Goal: Download file/media

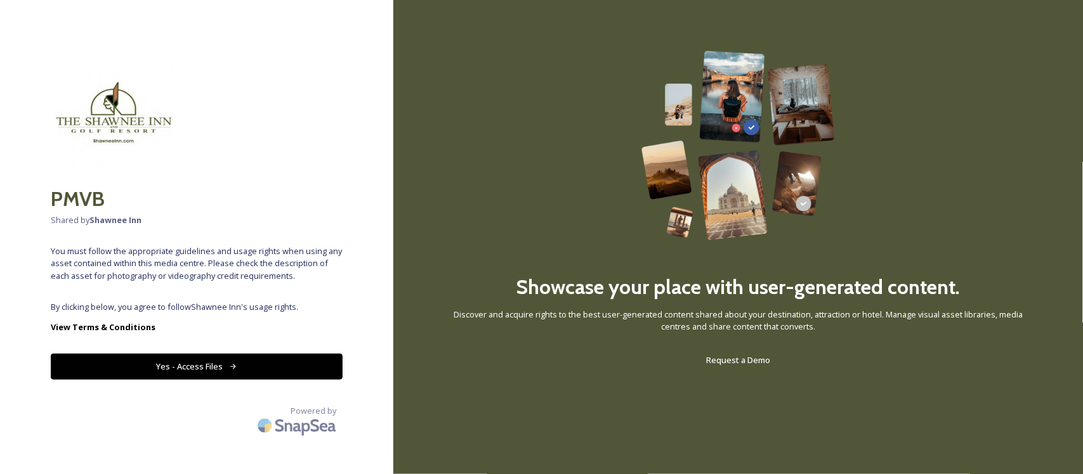
click at [194, 368] on button "Yes - Access Files" at bounding box center [197, 367] width 292 height 26
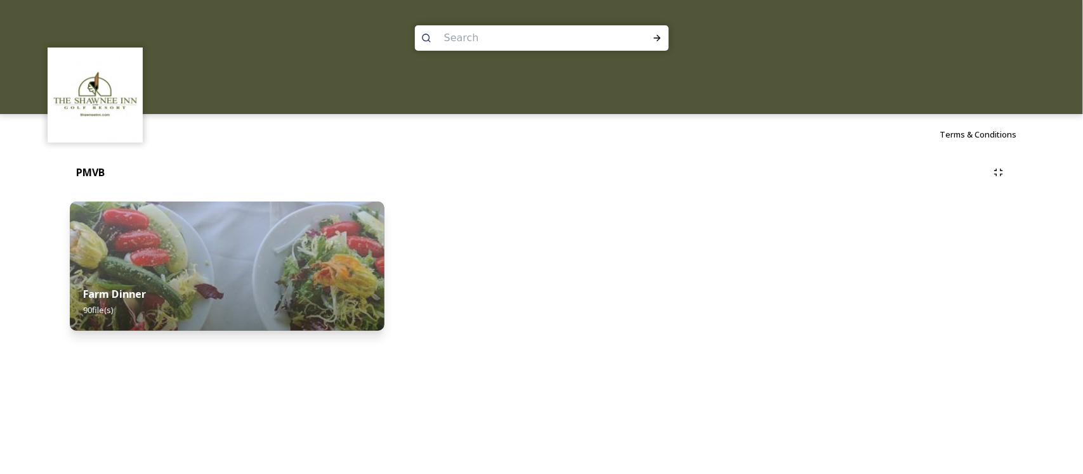
click at [264, 249] on img at bounding box center [227, 266] width 314 height 129
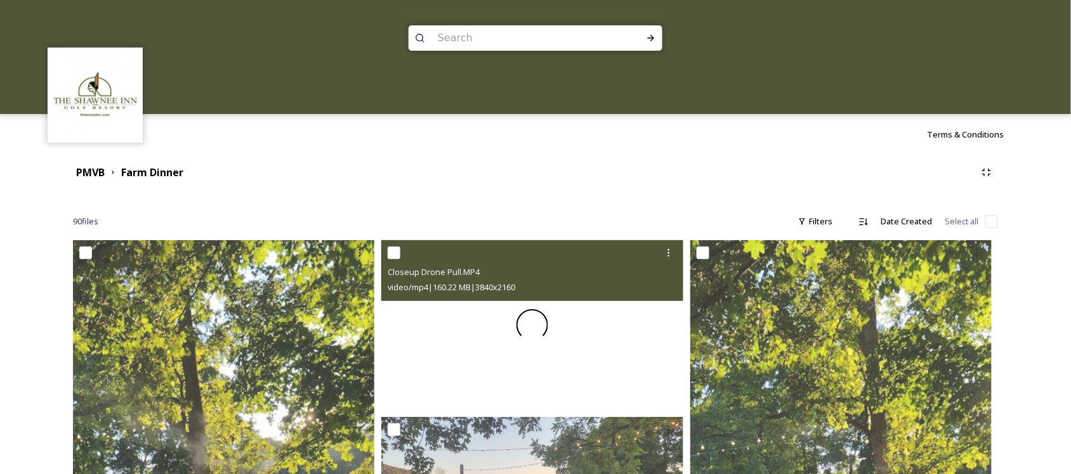
click at [538, 348] on div at bounding box center [532, 325] width 302 height 170
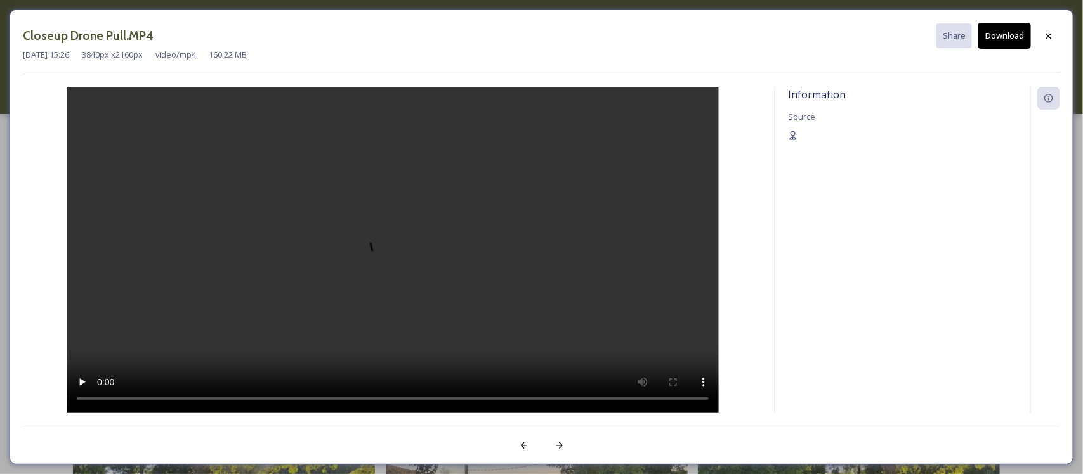
click at [330, 311] on video at bounding box center [393, 250] width 652 height 326
click at [1047, 27] on div at bounding box center [1048, 36] width 23 height 23
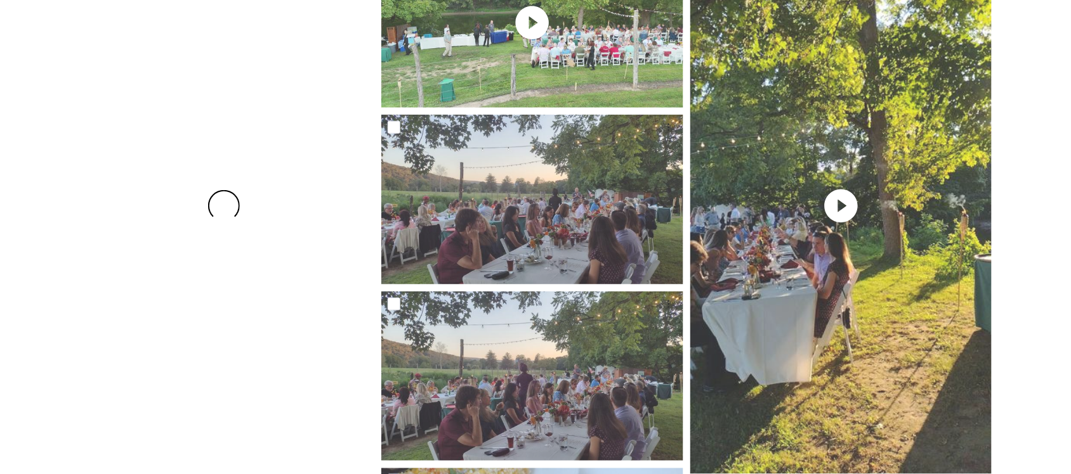
scroll to position [317, 0]
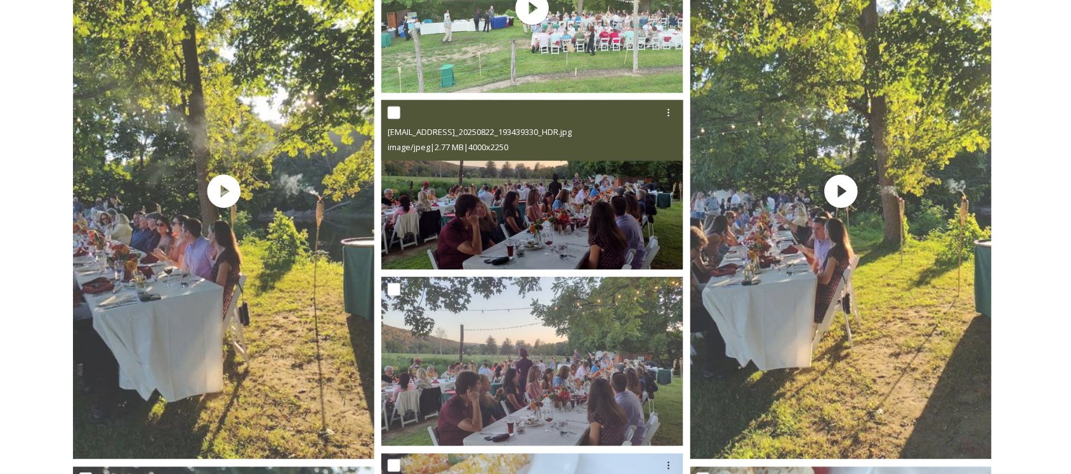
click at [479, 212] on img at bounding box center [532, 185] width 302 height 170
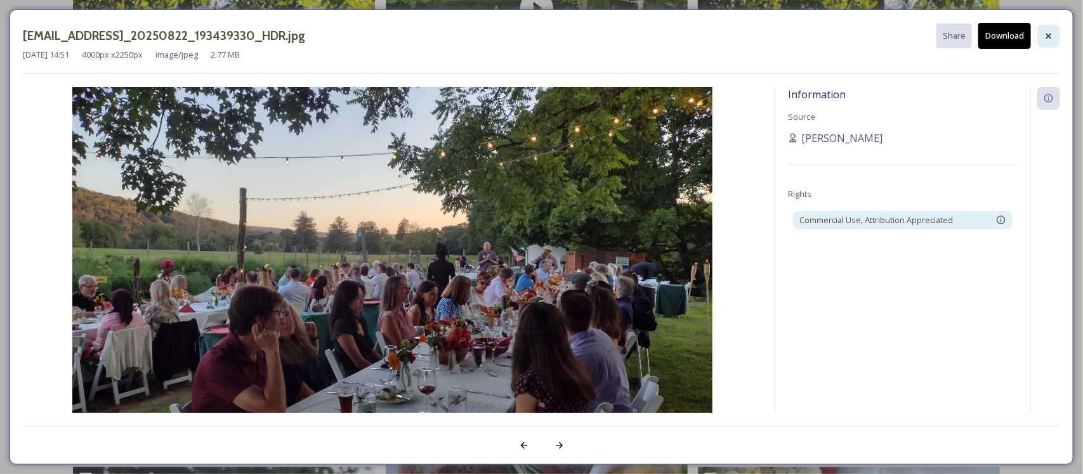
click at [1045, 30] on div at bounding box center [1048, 36] width 23 height 23
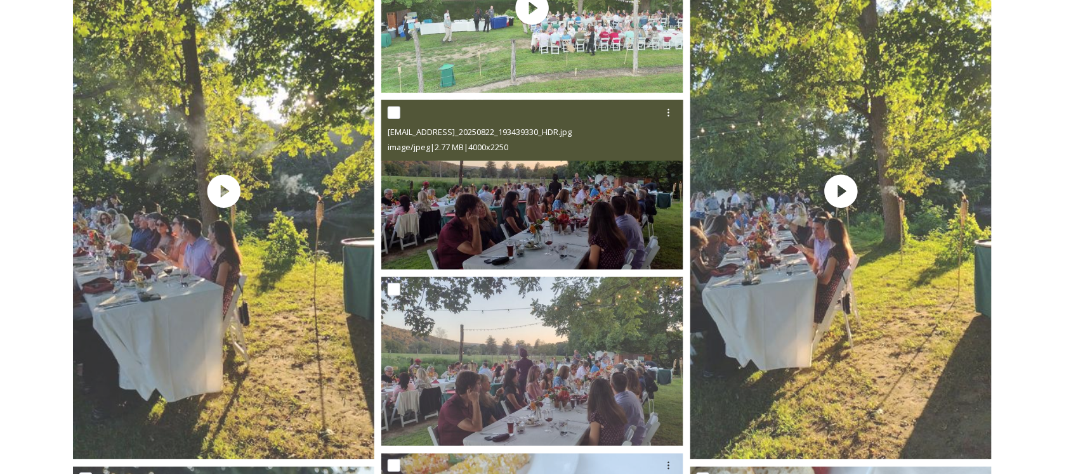
scroll to position [0, 0]
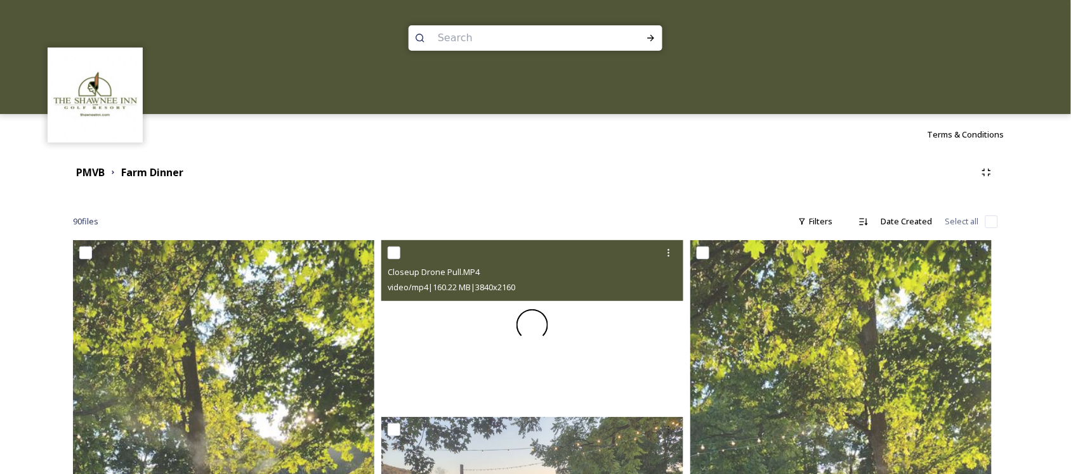
click at [582, 325] on div at bounding box center [532, 325] width 302 height 170
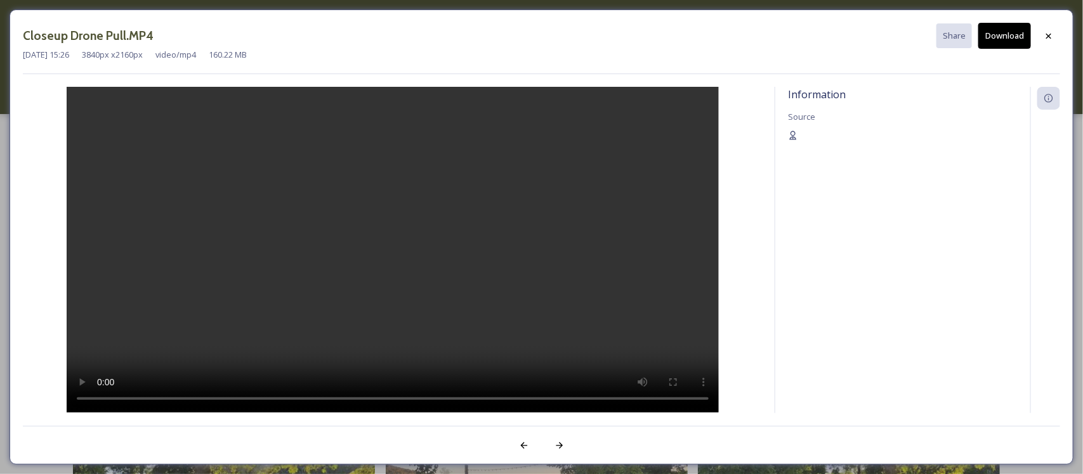
click at [1003, 43] on button "Download" at bounding box center [1004, 36] width 53 height 26
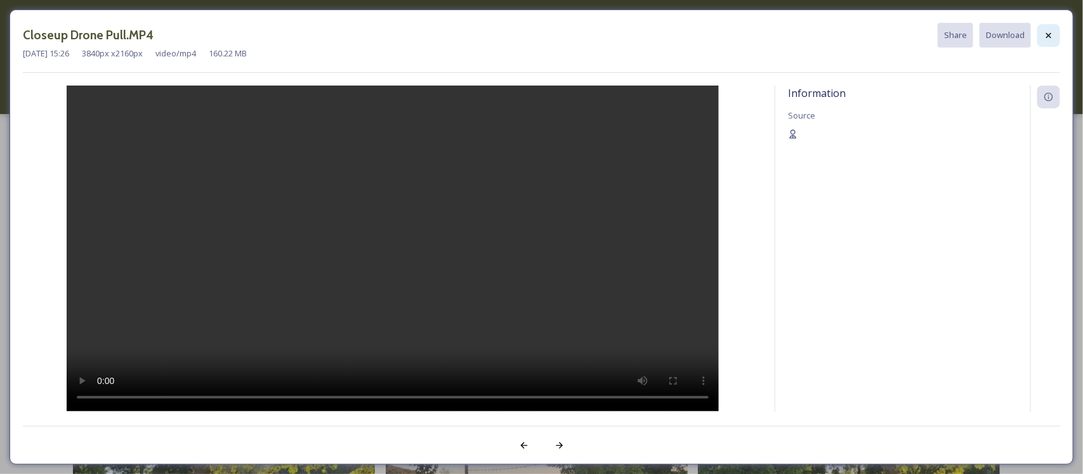
click at [1051, 36] on icon at bounding box center [1048, 35] width 10 height 10
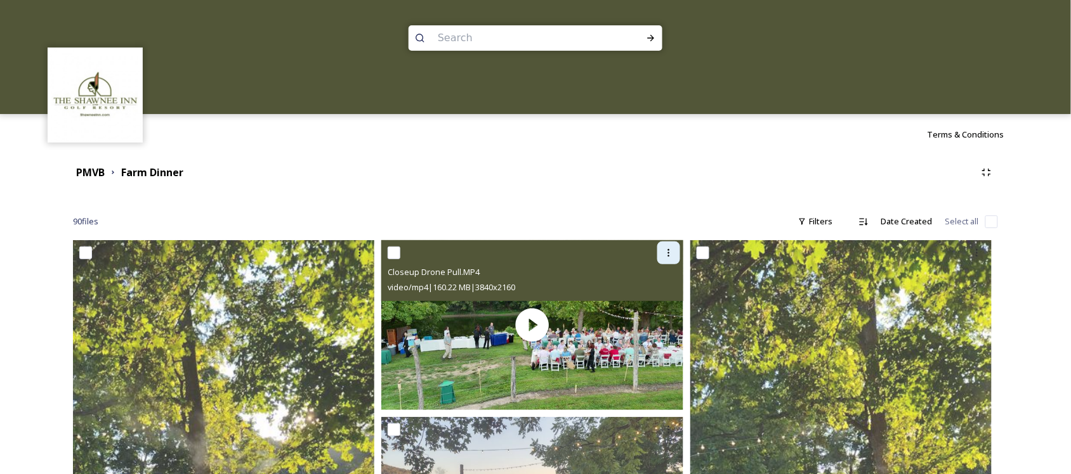
click at [670, 249] on icon at bounding box center [668, 253] width 10 height 10
click at [656, 301] on span "Download" at bounding box center [653, 305] width 39 height 12
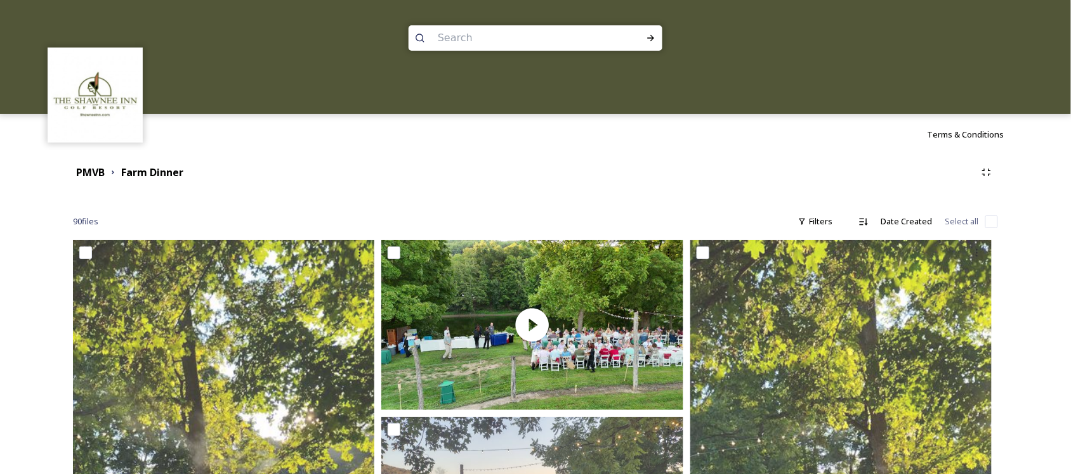
click at [677, 162] on div "PMVB Farm Dinner" at bounding box center [535, 172] width 925 height 23
